Goal: Task Accomplishment & Management: Complete application form

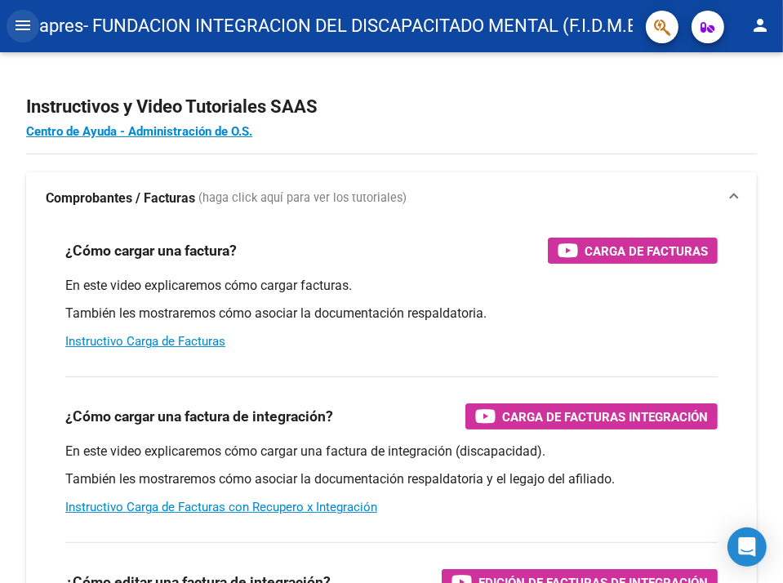
click at [26, 35] on button "menu" at bounding box center [23, 26] width 33 height 33
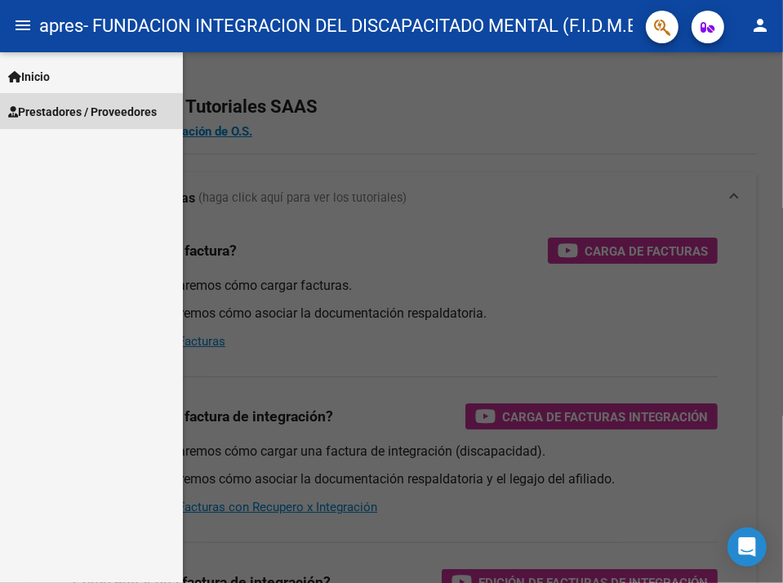
click at [47, 115] on span "Prestadores / Proveedores" at bounding box center [82, 112] width 149 height 18
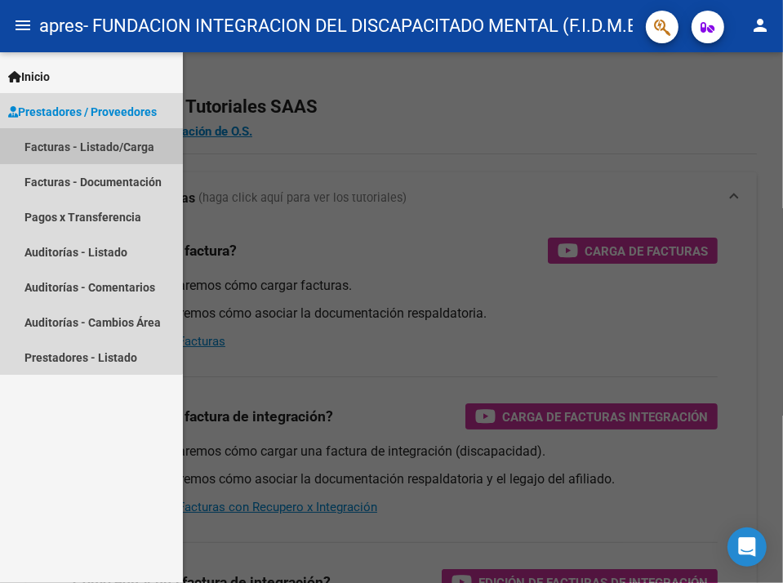
click at [61, 141] on link "Facturas - Listado/Carga" at bounding box center [91, 146] width 183 height 35
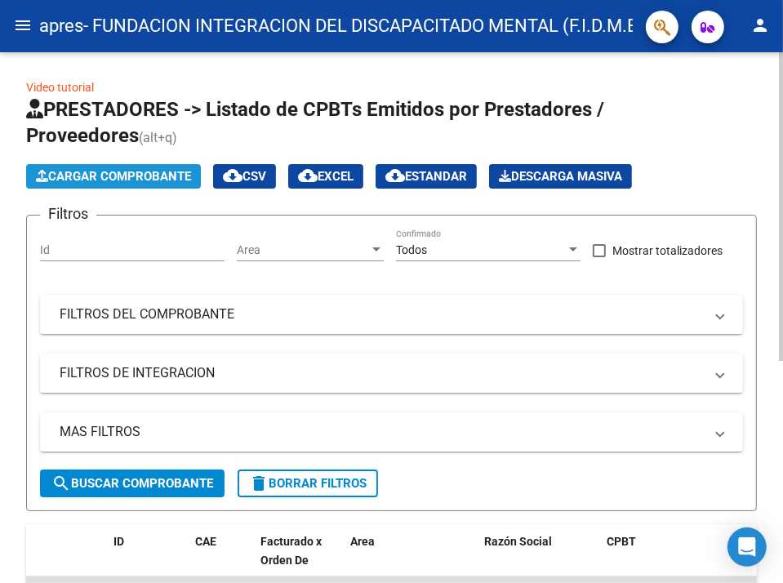
click at [190, 179] on span "Cargar Comprobante" at bounding box center [113, 176] width 155 height 15
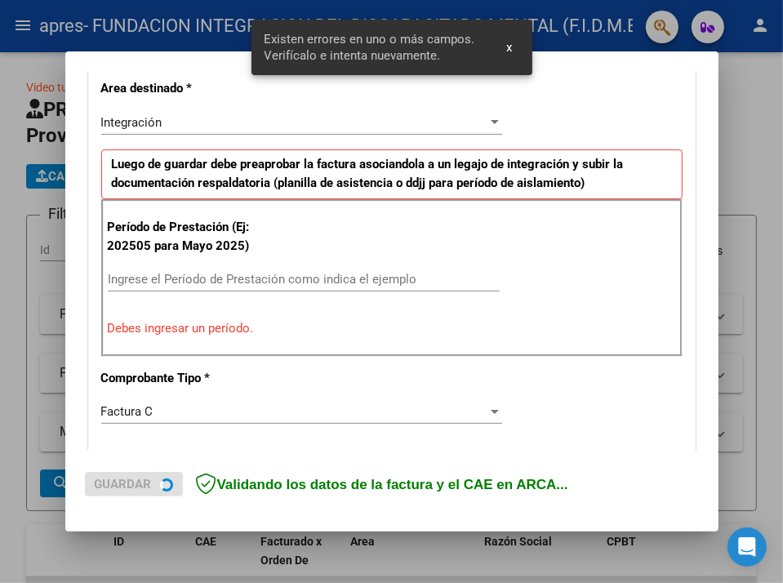
scroll to position [377, 0]
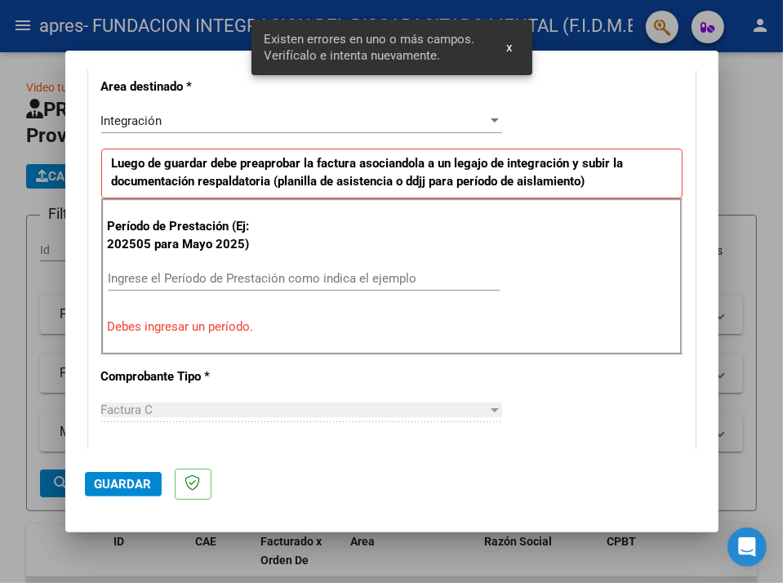
click at [188, 278] on input "Ingrese el Período de Prestación como indica el ejemplo" at bounding box center [304, 278] width 392 height 15
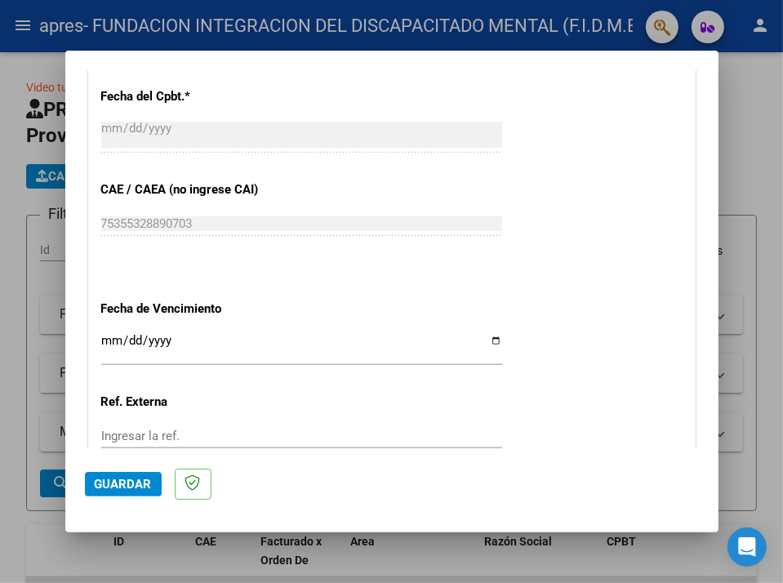
scroll to position [949, 0]
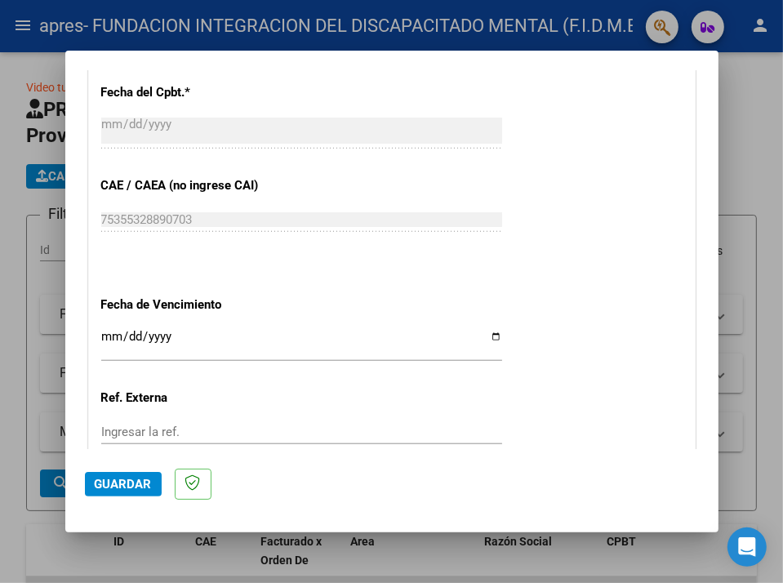
type input "202508"
click at [488, 336] on input "Ingresar la fecha" at bounding box center [301, 343] width 401 height 26
type input "[DATE]"
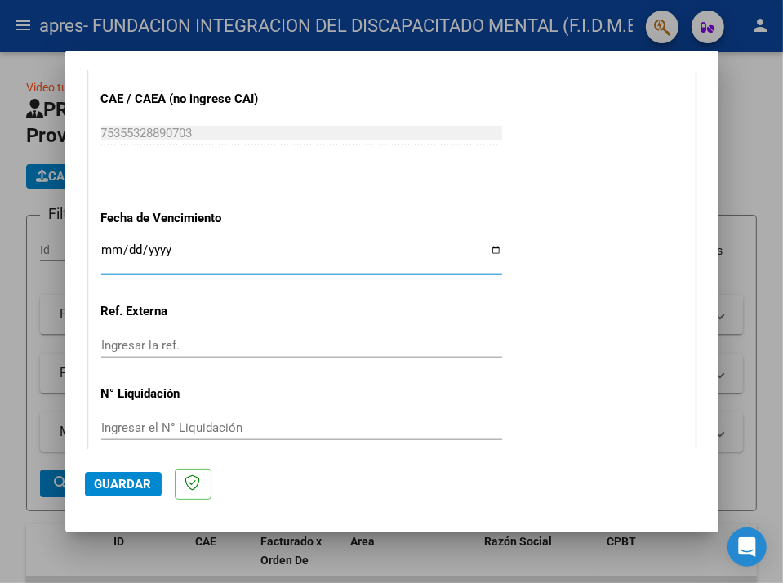
scroll to position [1105, 0]
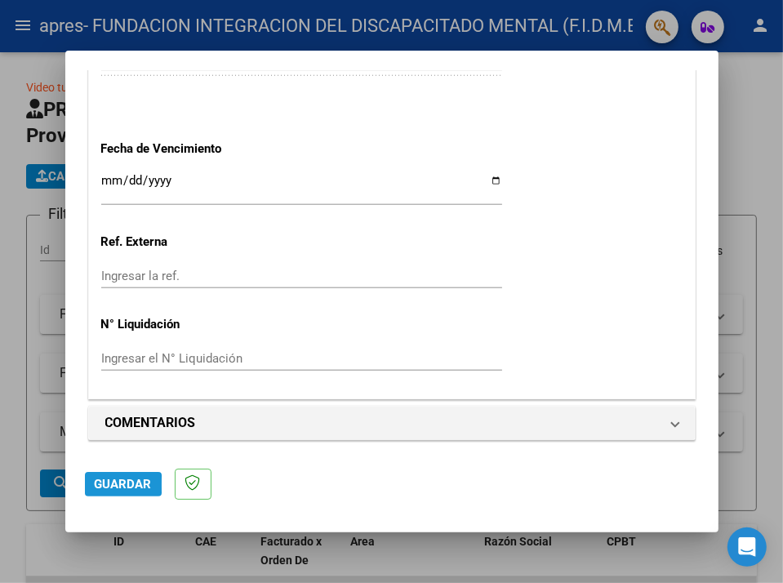
click at [100, 486] on span "Guardar" at bounding box center [123, 484] width 57 height 15
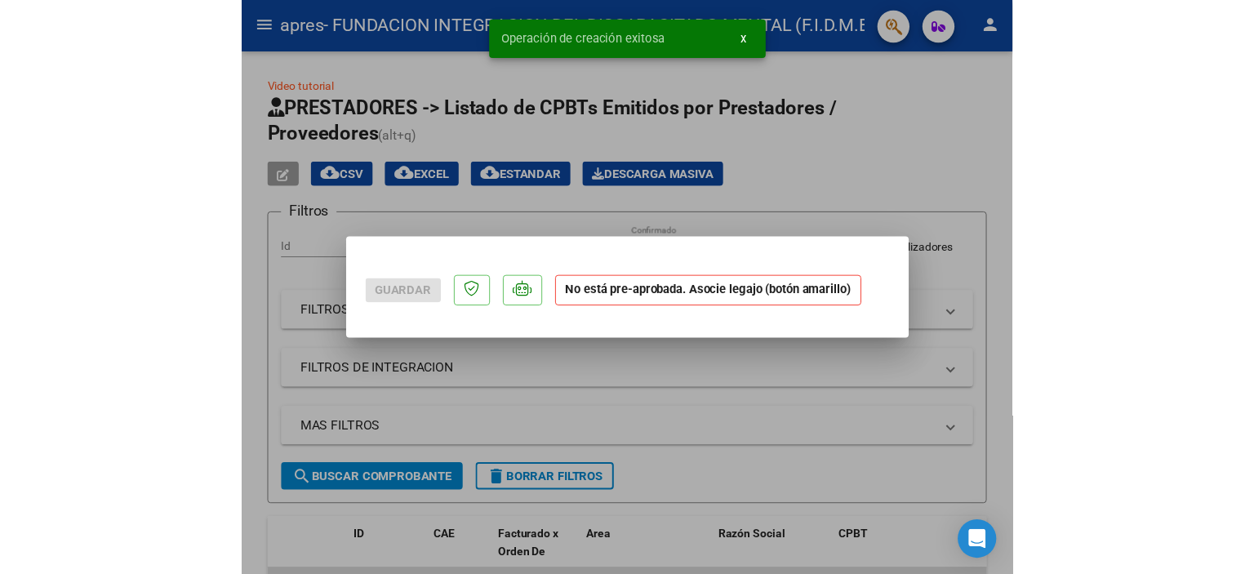
scroll to position [0, 0]
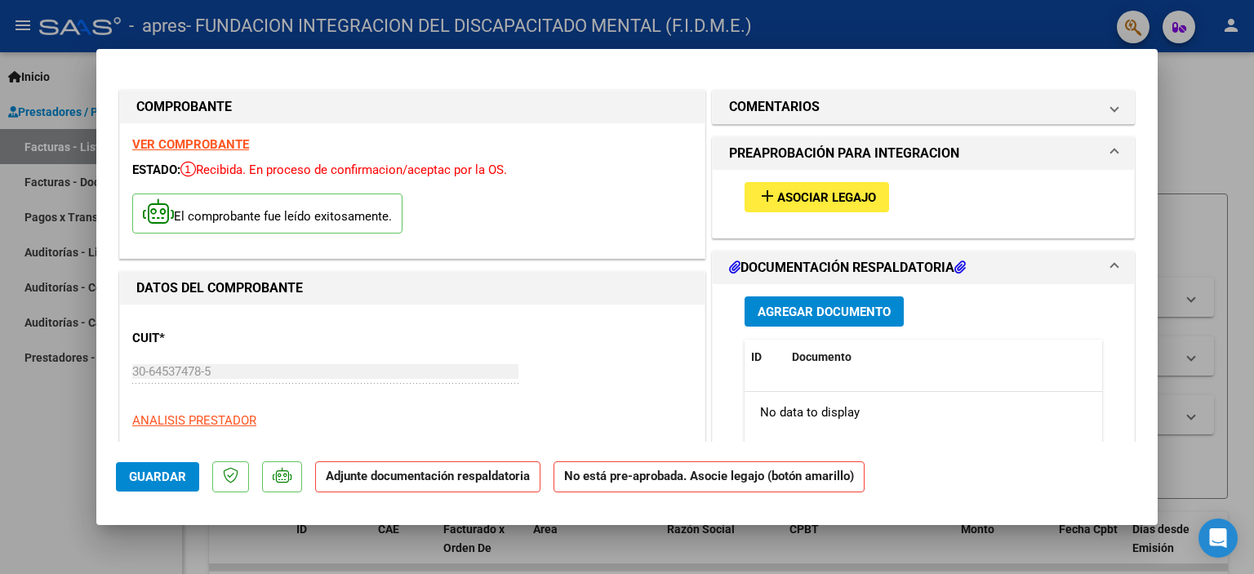
click at [782, 194] on span "Asociar Legajo" at bounding box center [826, 197] width 99 height 15
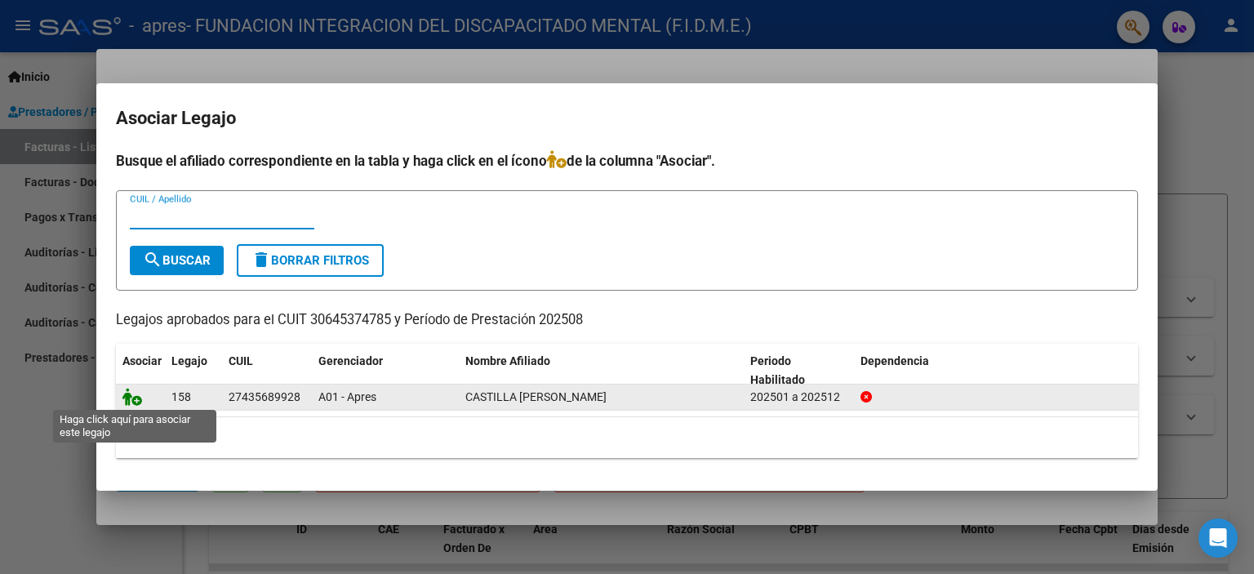
click at [126, 397] on icon at bounding box center [133, 397] width 20 height 18
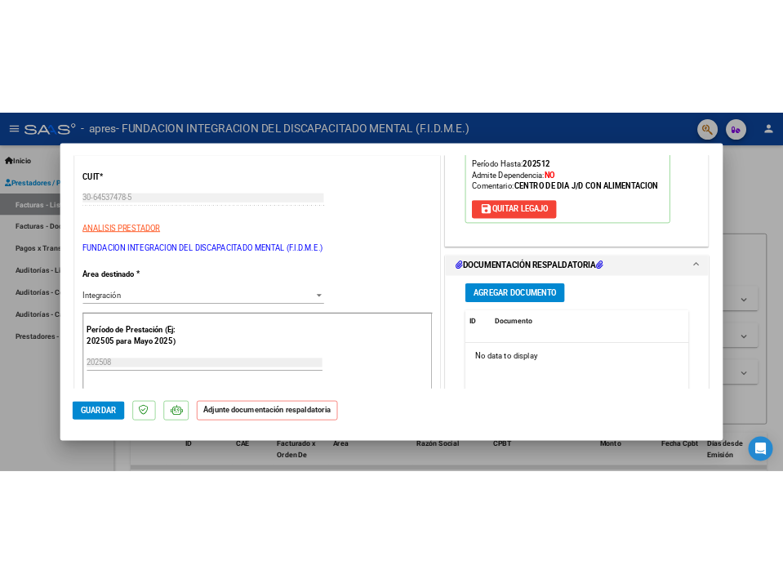
scroll to position [245, 0]
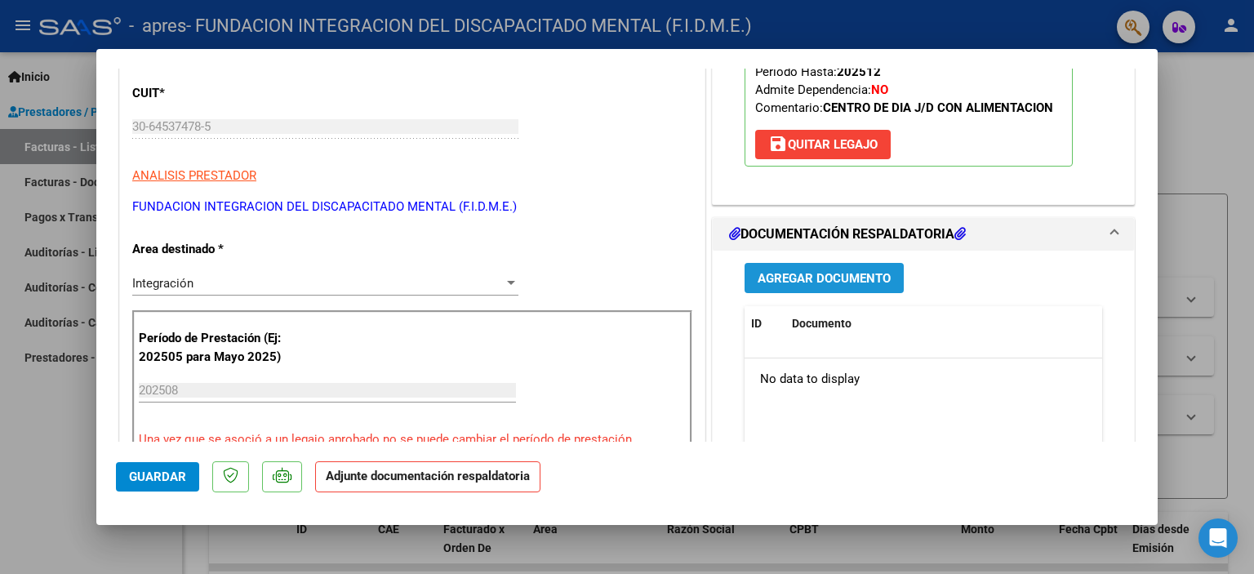
click at [782, 275] on span "Agregar Documento" at bounding box center [824, 278] width 133 height 15
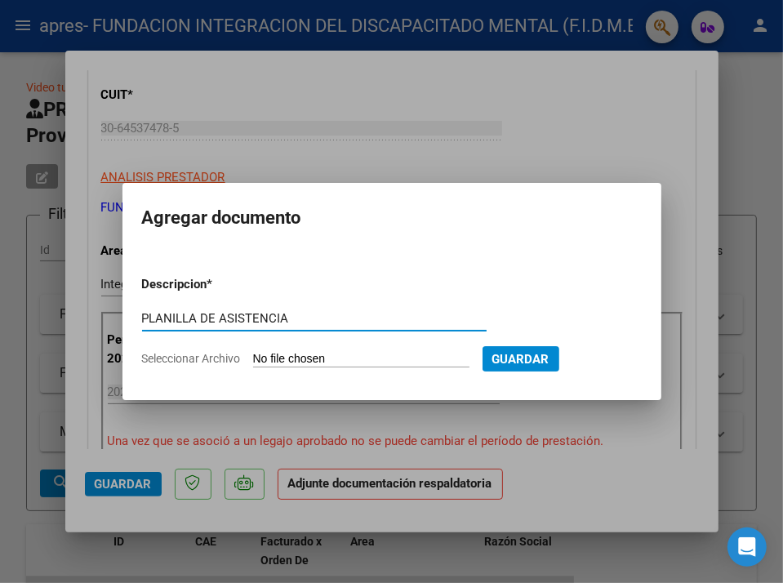
type input "PLANILLA DE ASISTENCIA"
type input "C:\fakepath\Castilla agosto 25 .pdf"
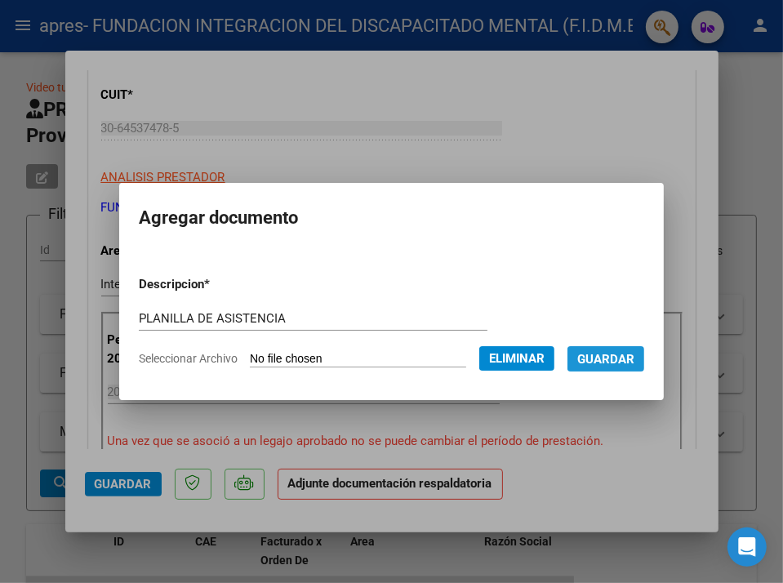
click at [628, 355] on span "Guardar" at bounding box center [605, 359] width 57 height 15
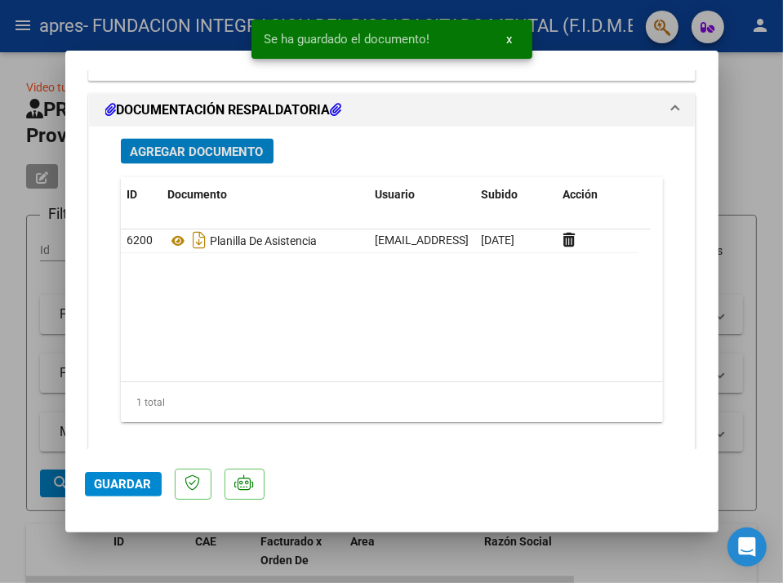
scroll to position [1857, 0]
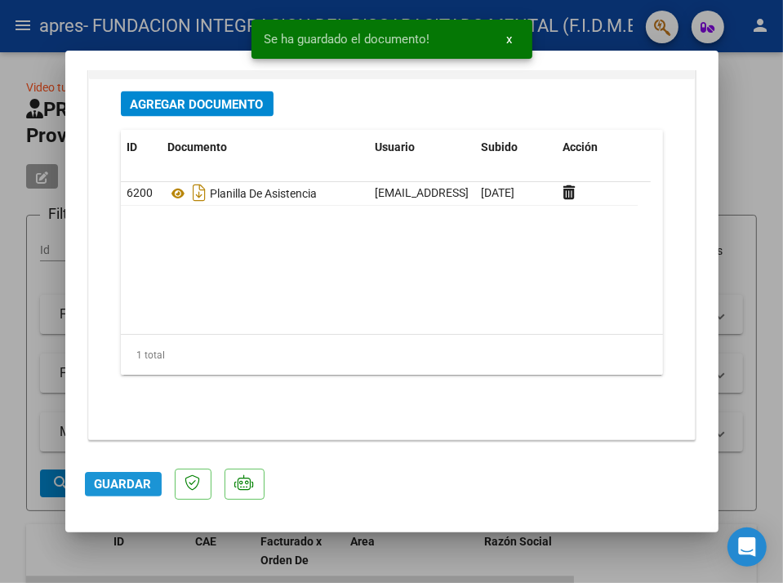
click at [134, 487] on span "Guardar" at bounding box center [123, 484] width 57 height 15
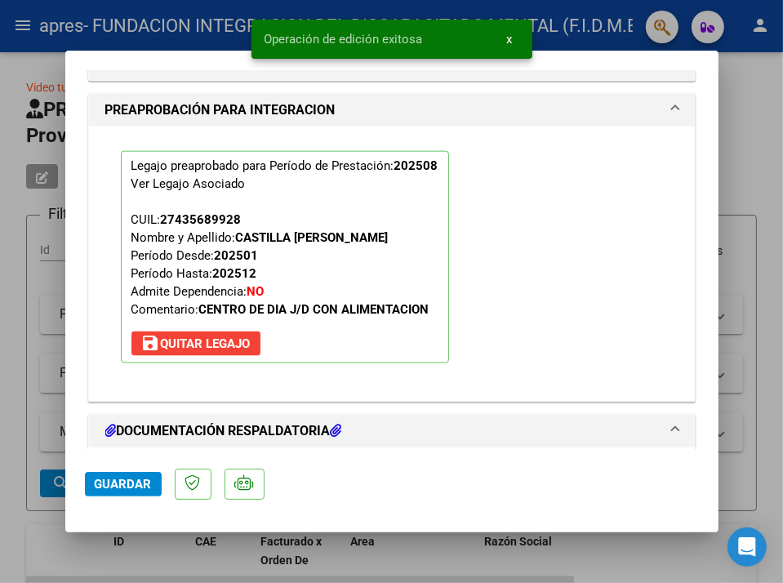
scroll to position [1449, 0]
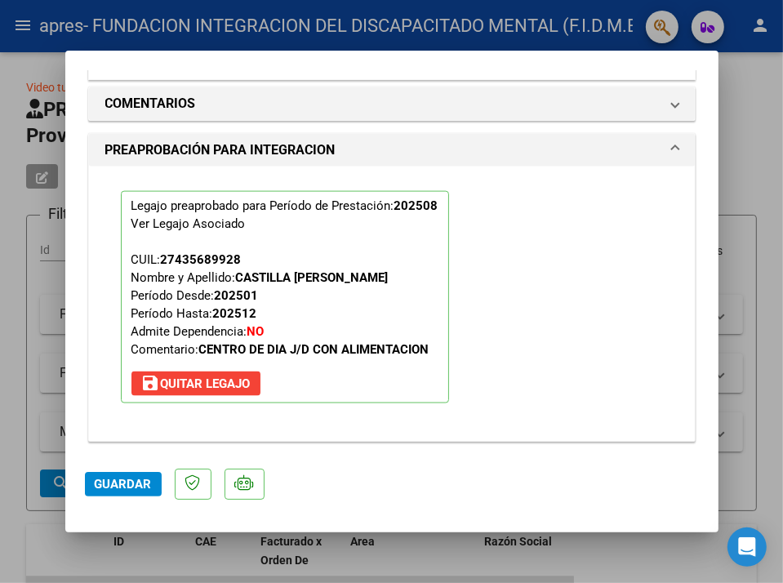
click at [746, 163] on div at bounding box center [391, 291] width 783 height 583
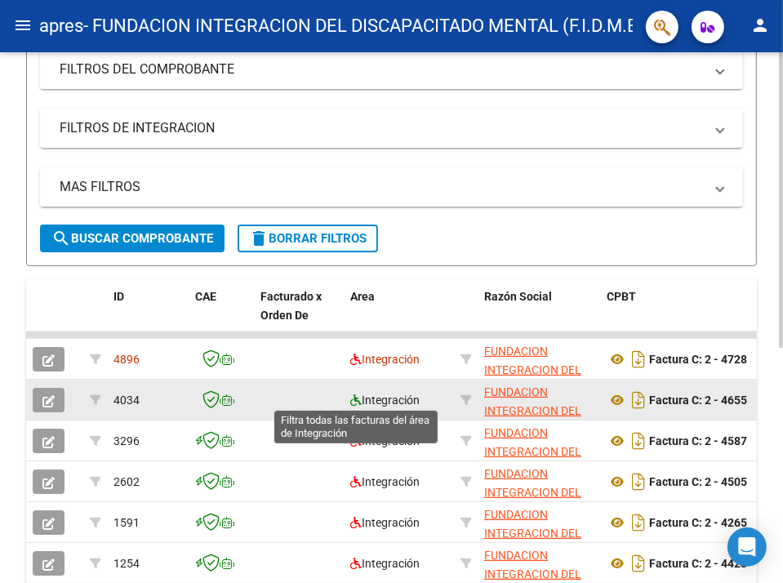
scroll to position [327, 0]
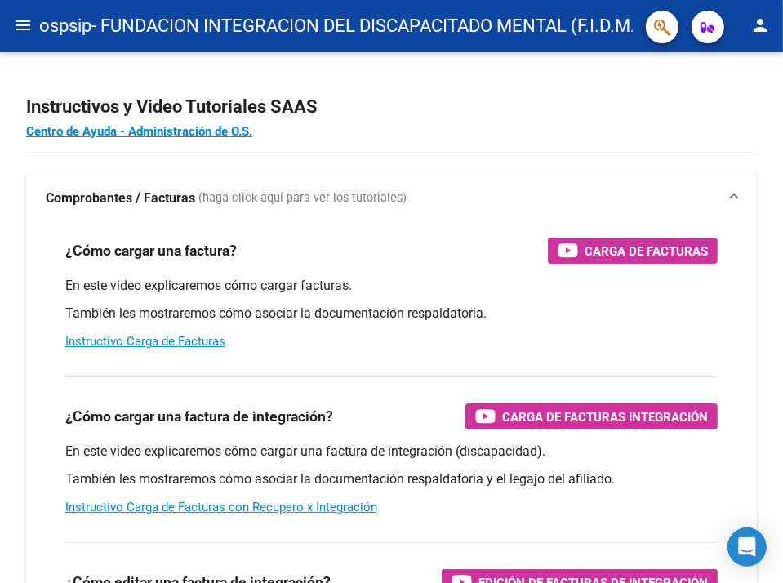
click at [16, 25] on mat-icon "menu" at bounding box center [23, 26] width 20 height 20
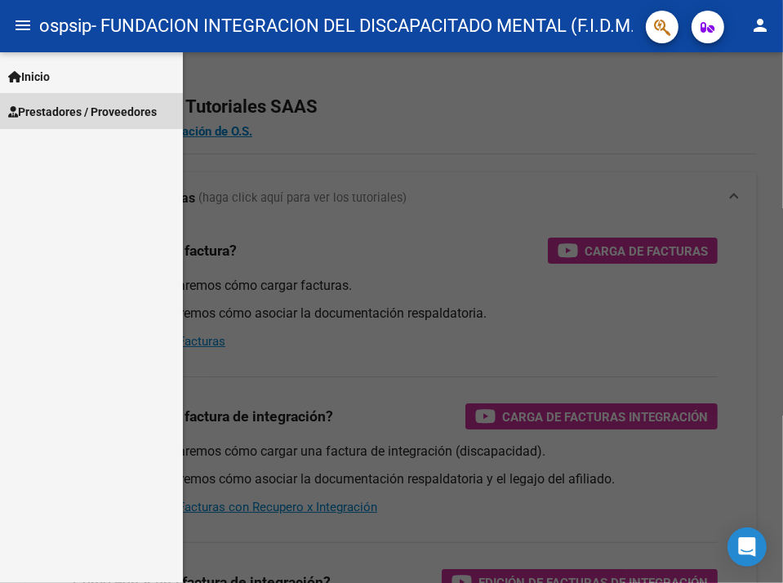
click at [66, 111] on span "Prestadores / Proveedores" at bounding box center [82, 112] width 149 height 18
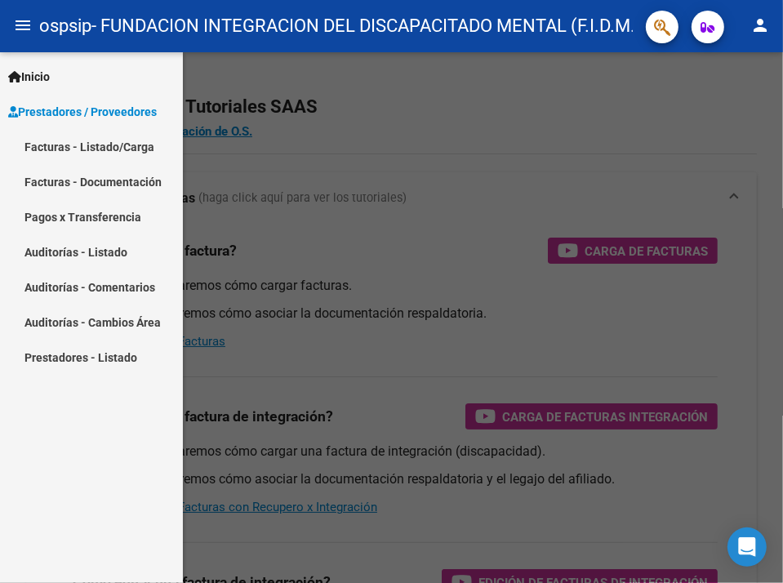
click at [86, 145] on link "Facturas - Listado/Carga" at bounding box center [91, 146] width 183 height 35
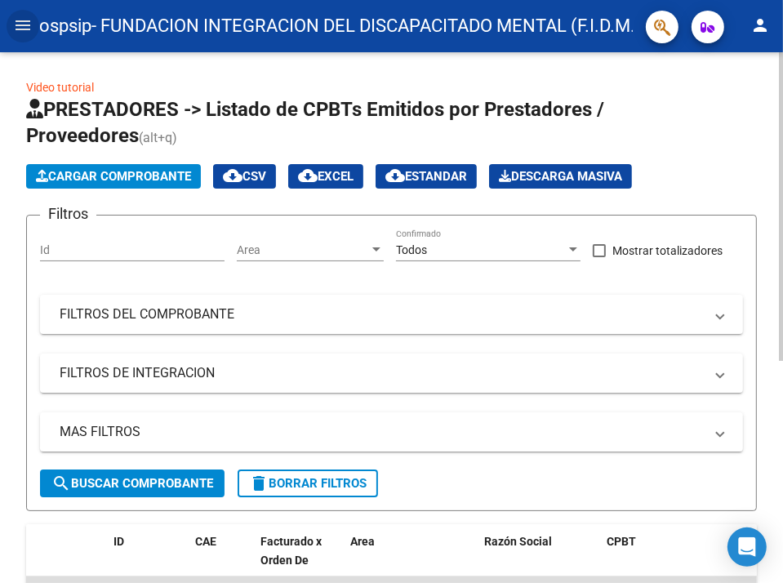
click at [161, 175] on span "Cargar Comprobante" at bounding box center [113, 176] width 155 height 15
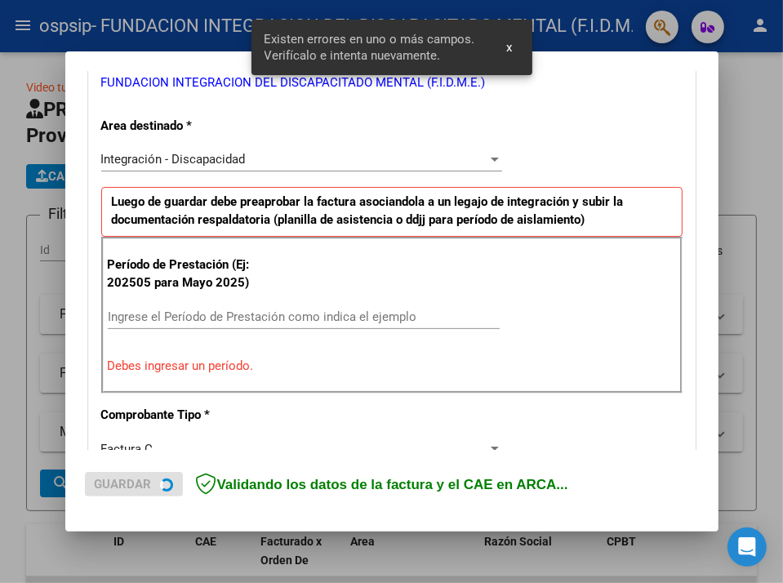
scroll to position [346, 0]
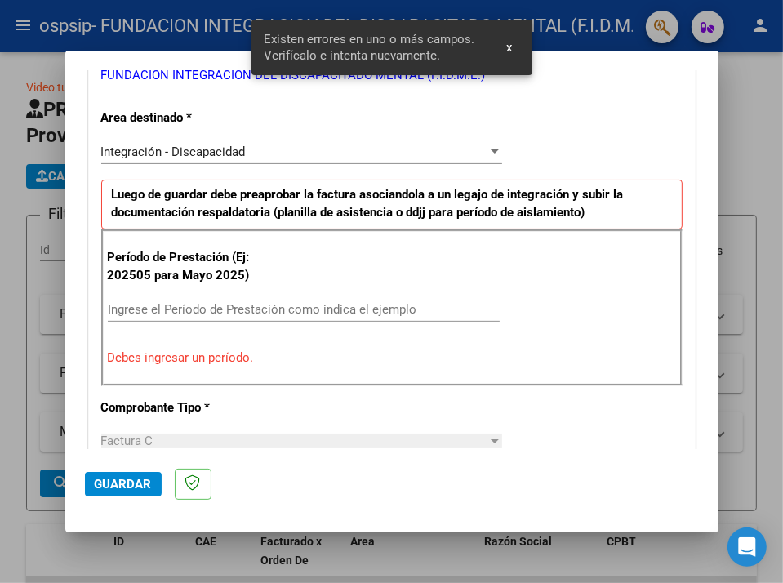
click at [222, 312] on input "Ingrese el Período de Prestación como indica el ejemplo" at bounding box center [304, 309] width 392 height 15
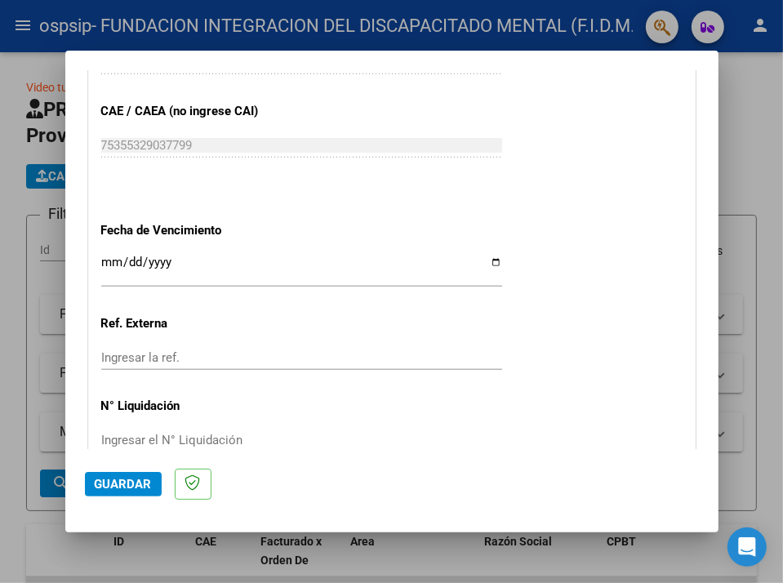
scroll to position [1105, 0]
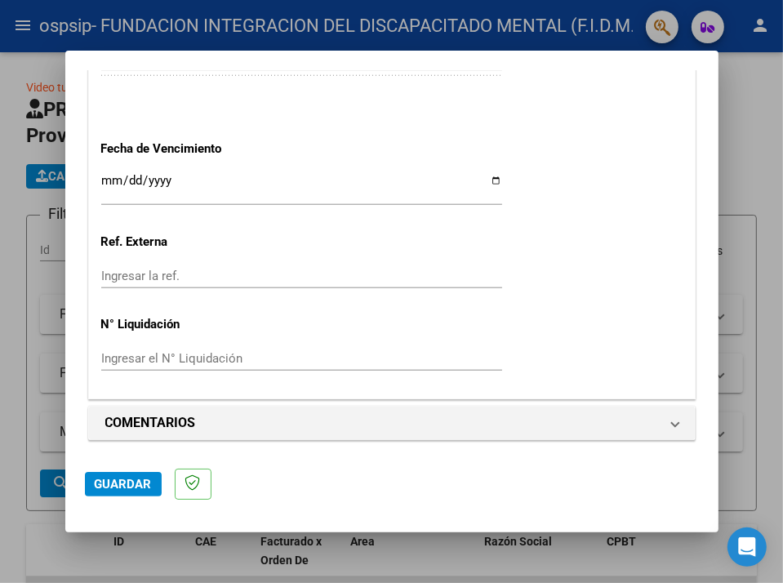
type input "202508"
click at [487, 178] on input "Ingresar la fecha" at bounding box center [301, 187] width 401 height 26
type input "[DATE]"
click at [109, 487] on span "Guardar" at bounding box center [123, 484] width 57 height 15
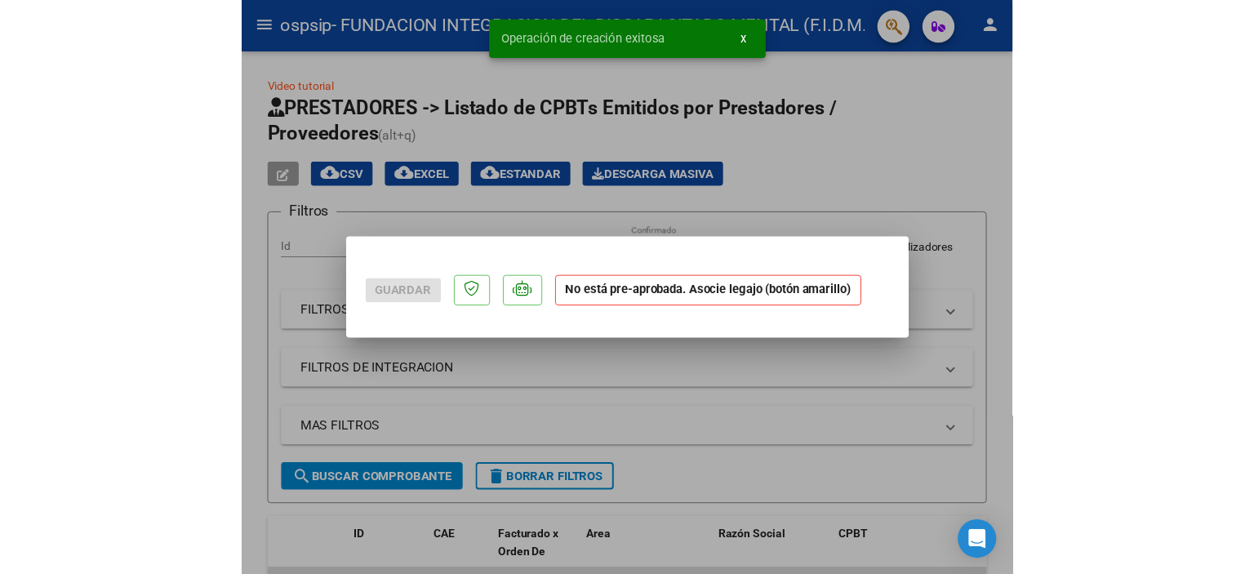
scroll to position [0, 0]
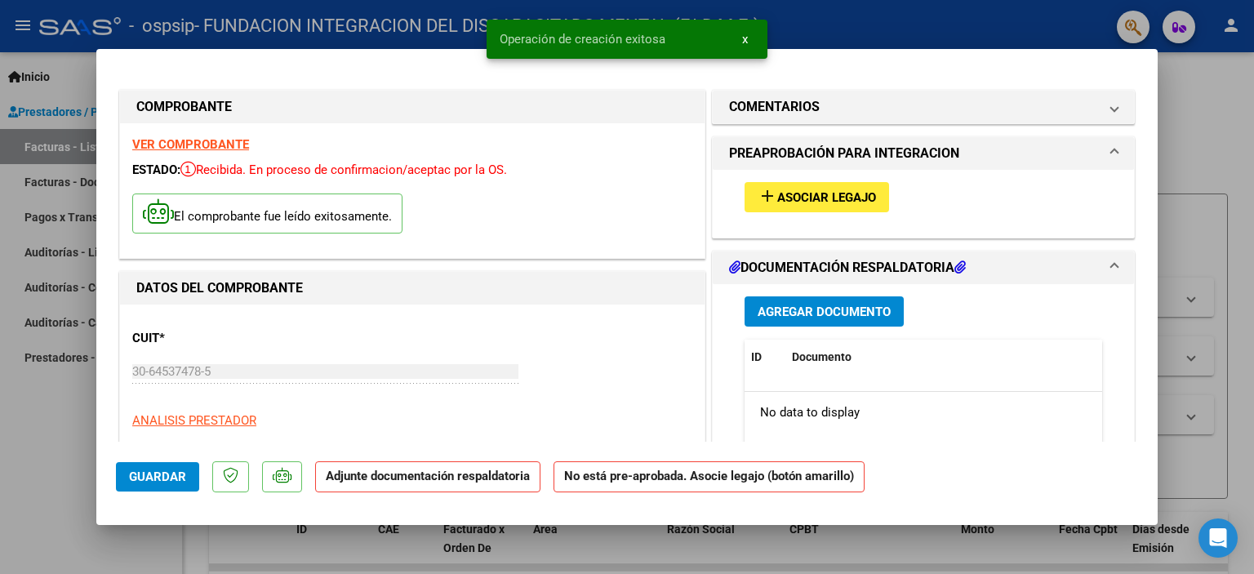
click at [782, 190] on span "Asociar Legajo" at bounding box center [826, 197] width 99 height 15
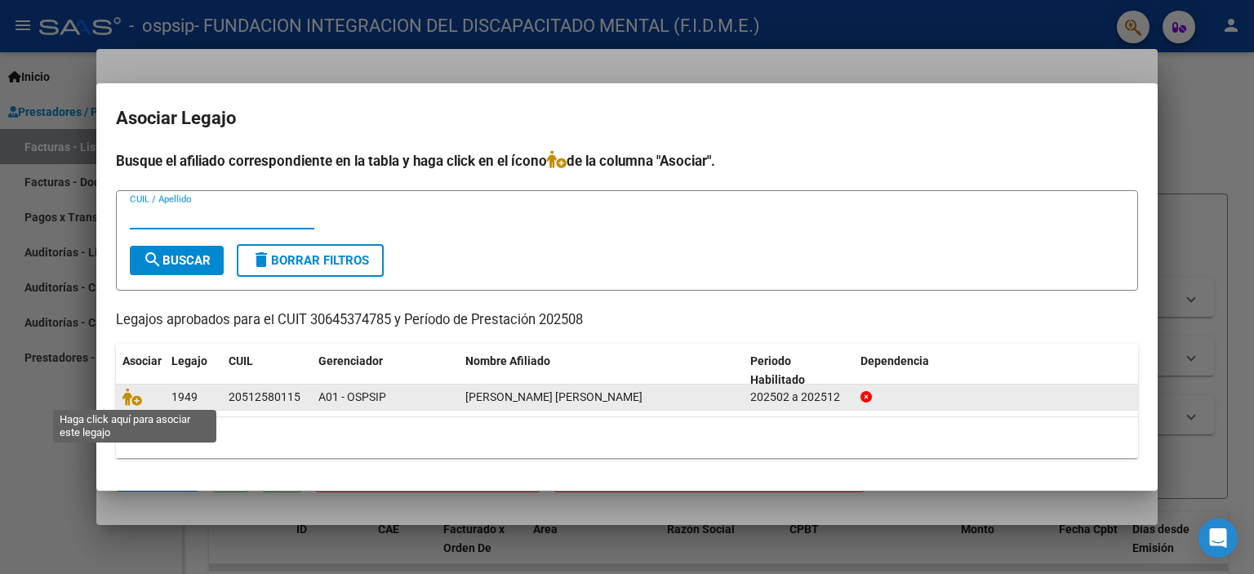
click at [144, 400] on span at bounding box center [135, 397] width 25 height 13
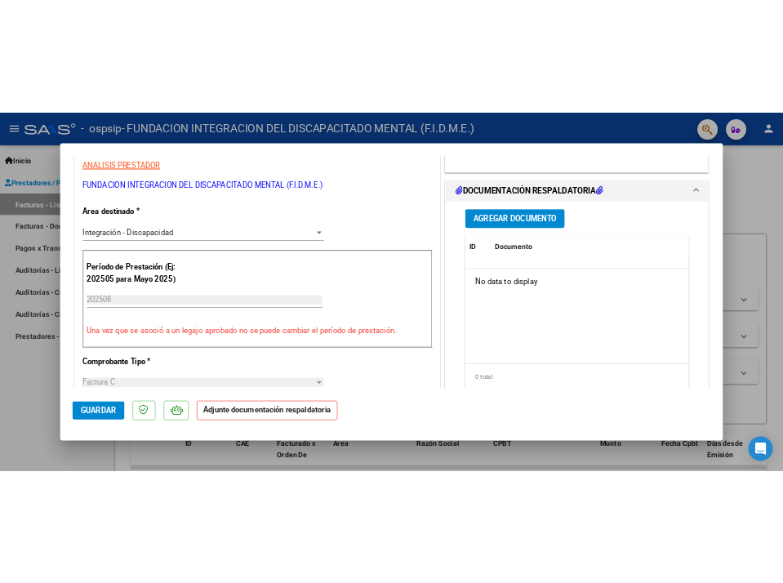
scroll to position [245, 0]
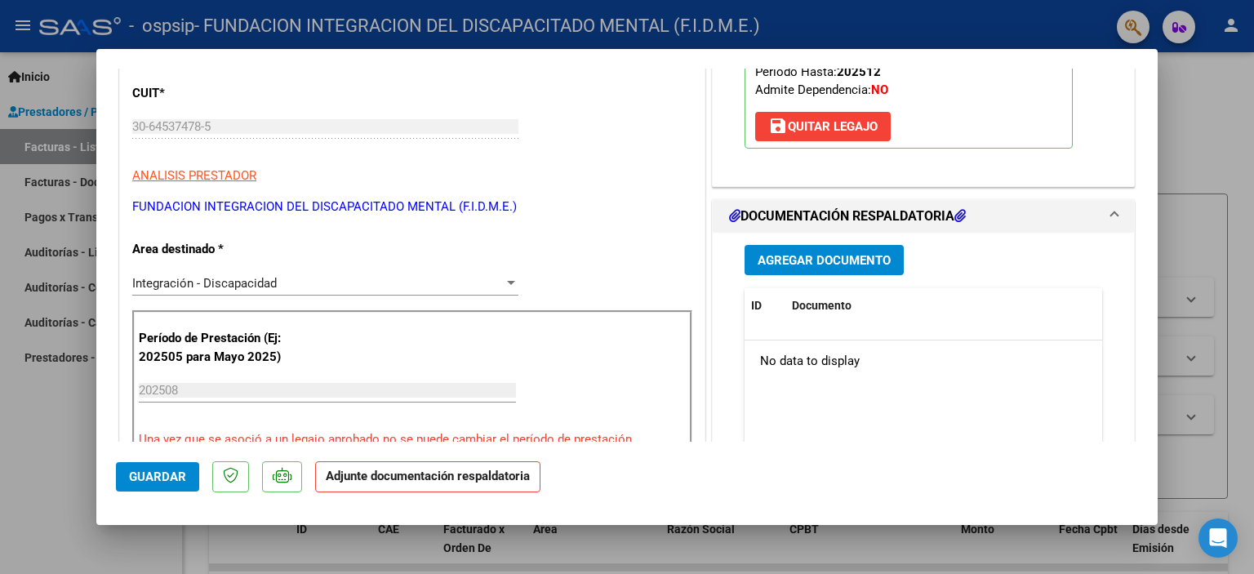
click at [782, 258] on span "Agregar Documento" at bounding box center [824, 260] width 133 height 15
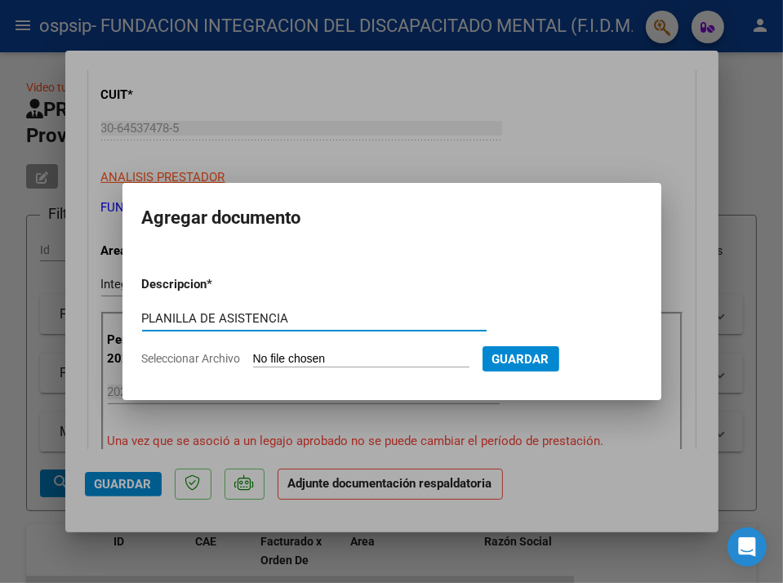
type input "PLANILLA DE ASISTENCIA"
type input "C:\fakepath\[GEOGRAPHIC_DATA][PERSON_NAME] 25 .pdf"
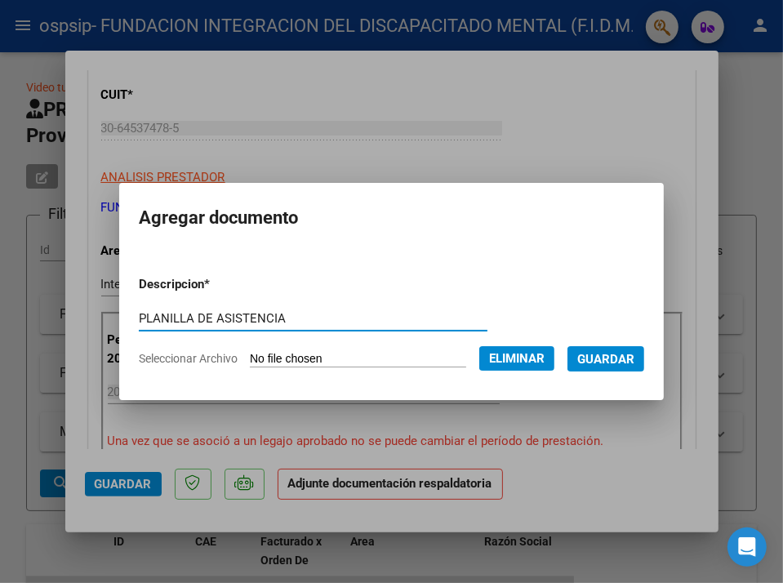
click at [620, 355] on span "Guardar" at bounding box center [605, 359] width 57 height 15
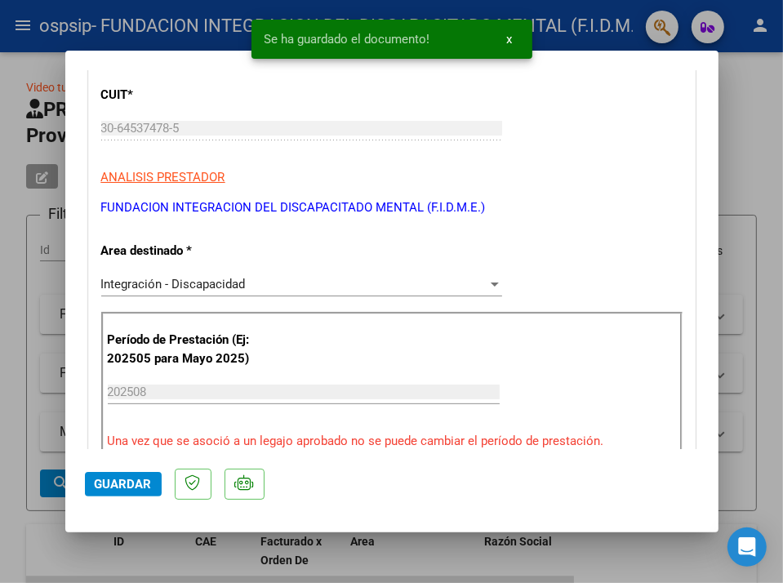
scroll to position [1680, 0]
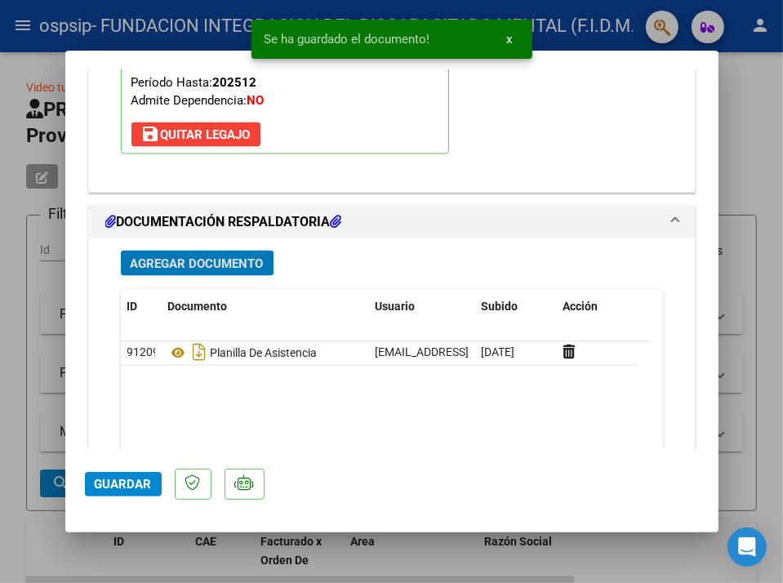
click at [105, 475] on button "Guardar" at bounding box center [123, 484] width 77 height 25
click at [39, 355] on div at bounding box center [391, 291] width 783 height 583
type input "$ 0,00"
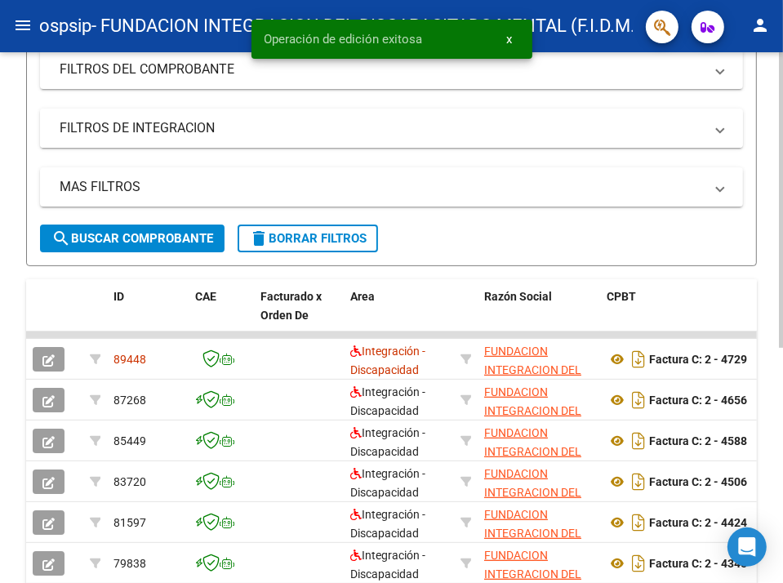
scroll to position [327, 0]
